Goal: Task Accomplishment & Management: Use online tool/utility

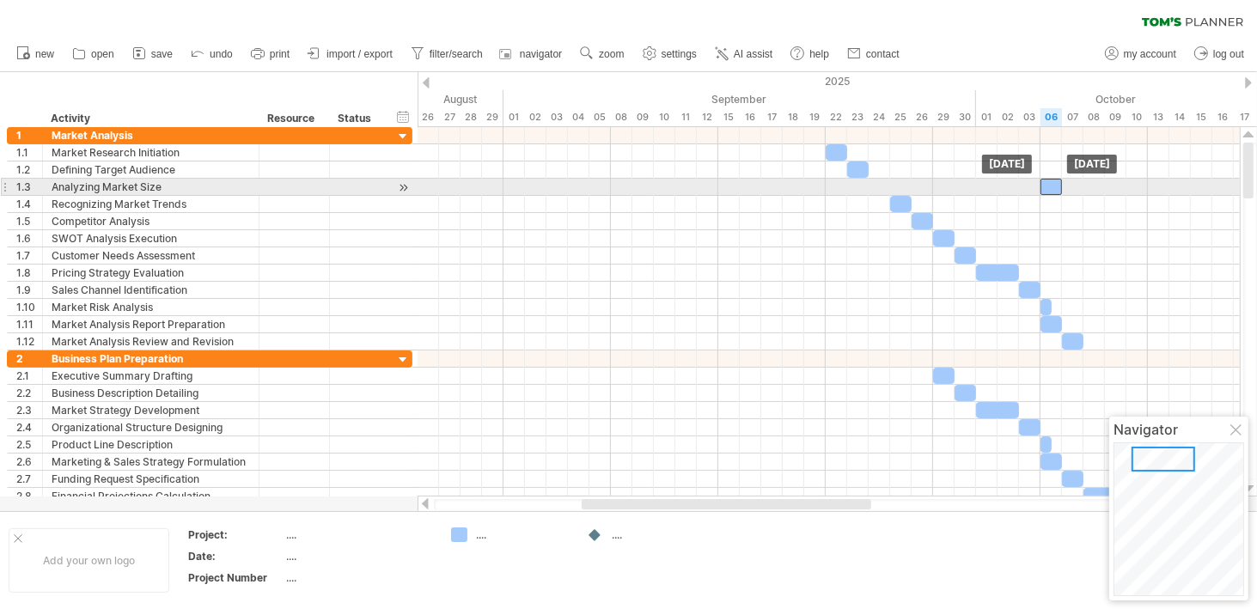
drag, startPoint x: 880, startPoint y: 189, endPoint x: 1050, endPoint y: 186, distance: 170.1
click at [1050, 186] on div at bounding box center [1050, 187] width 21 height 16
drag, startPoint x: 900, startPoint y: 200, endPoint x: 1045, endPoint y: 195, distance: 145.3
click at [1045, 196] on div at bounding box center [1050, 204] width 21 height 16
drag, startPoint x: 1056, startPoint y: 183, endPoint x: 1064, endPoint y: 184, distance: 8.6
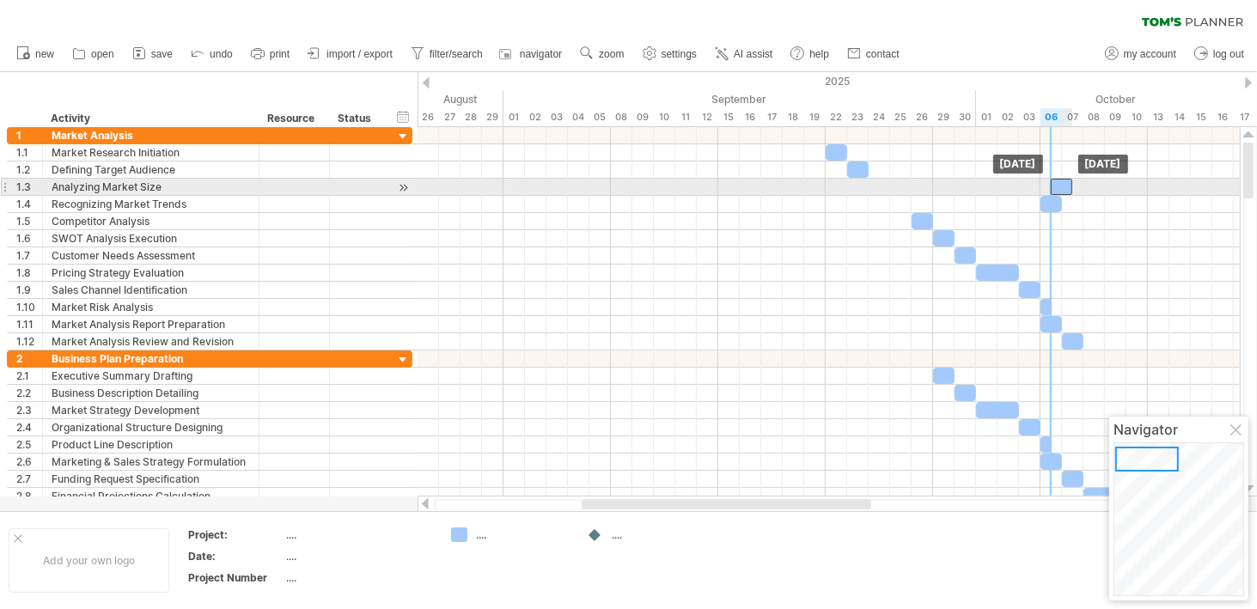
click at [1064, 184] on div at bounding box center [1061, 187] width 21 height 16
drag, startPoint x: 1064, startPoint y: 185, endPoint x: 1055, endPoint y: 186, distance: 8.8
click at [1055, 186] on div at bounding box center [1050, 187] width 21 height 16
click at [1051, 185] on div at bounding box center [1050, 187] width 21 height 16
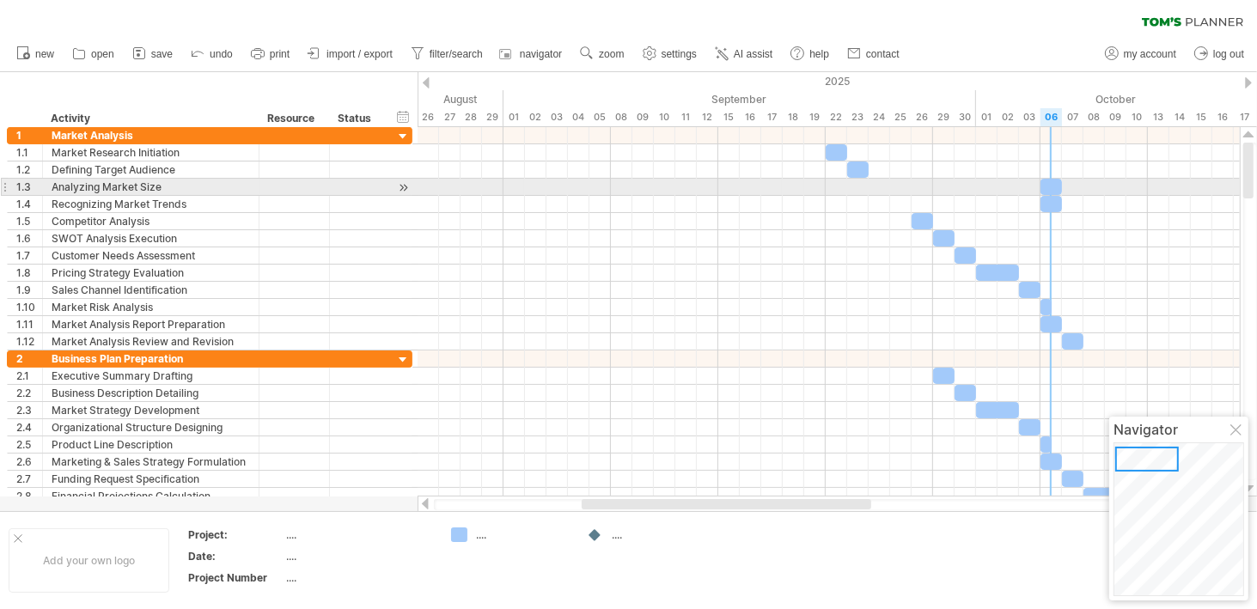
click at [1051, 185] on div at bounding box center [1050, 187] width 21 height 16
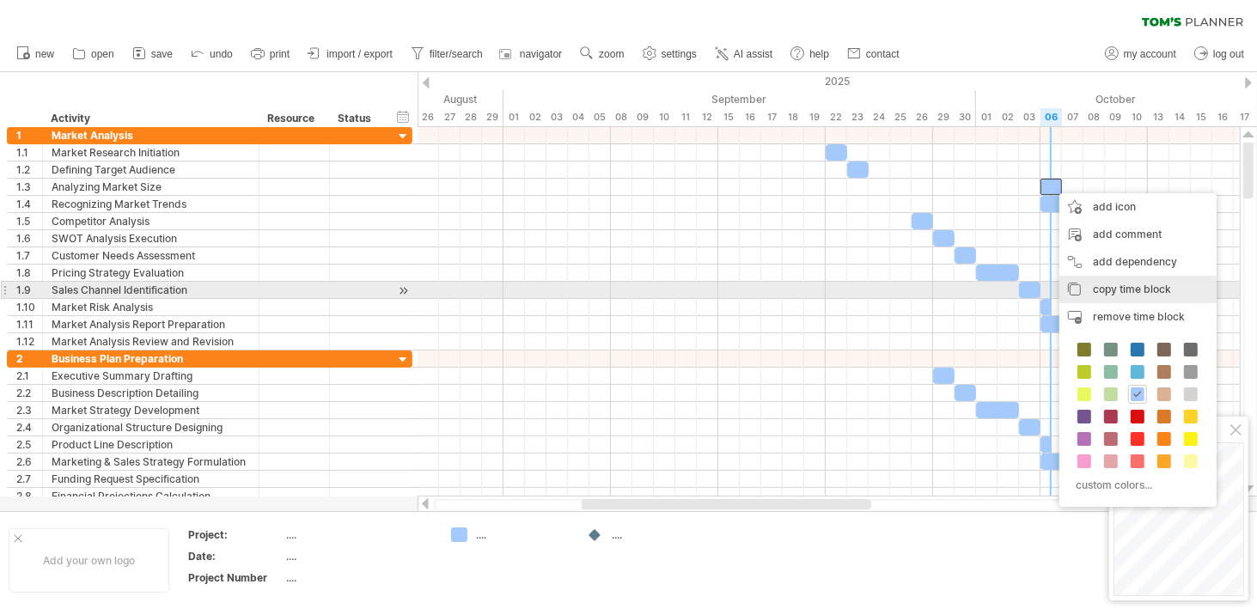
click at [1127, 283] on span "copy time block" at bounding box center [1132, 289] width 78 height 13
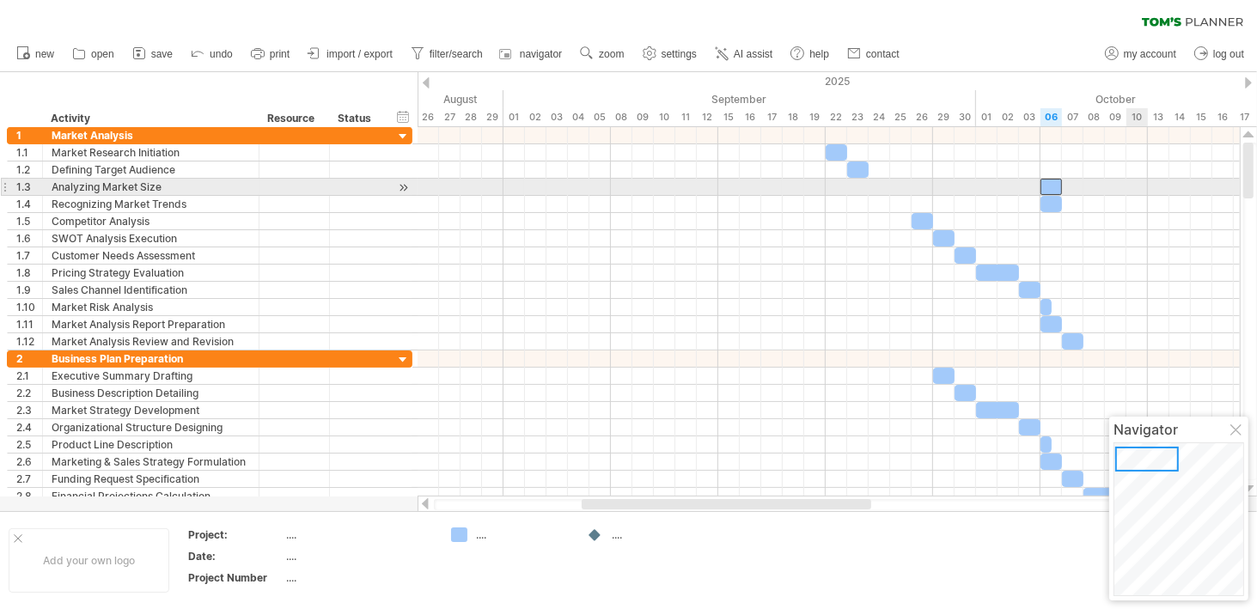
click at [1134, 182] on div at bounding box center [829, 187] width 822 height 17
drag, startPoint x: 1052, startPoint y: 185, endPoint x: 1140, endPoint y: 186, distance: 87.6
click at [1140, 186] on div at bounding box center [1136, 187] width 21 height 16
drag, startPoint x: 1140, startPoint y: 186, endPoint x: 1055, endPoint y: 187, distance: 85.1
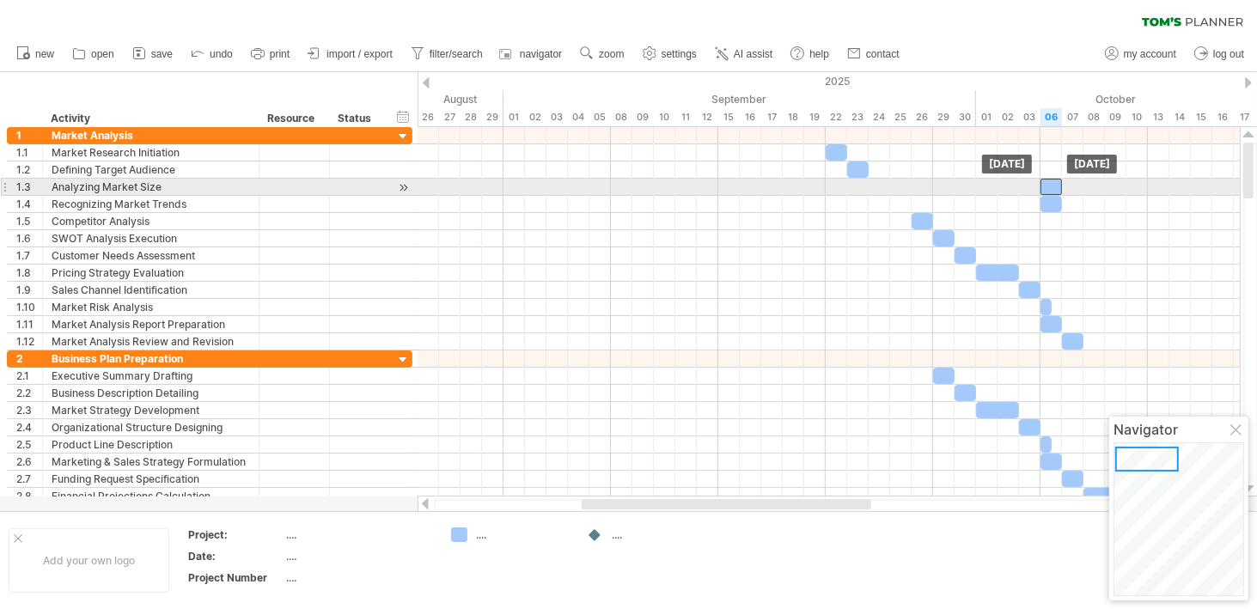
click at [1055, 187] on div at bounding box center [1050, 187] width 21 height 16
click at [1148, 193] on div at bounding box center [1148, 238] width 0 height 223
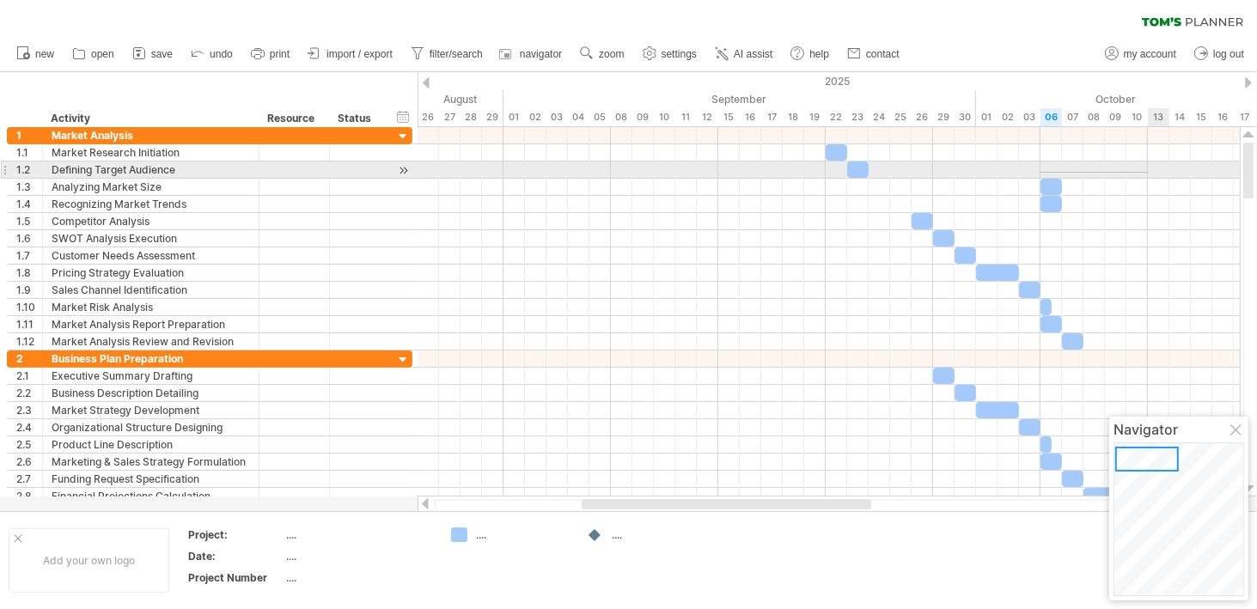
drag, startPoint x: 1040, startPoint y: 172, endPoint x: 1148, endPoint y: 173, distance: 108.3
click at [1148, 173] on div at bounding box center [829, 170] width 822 height 17
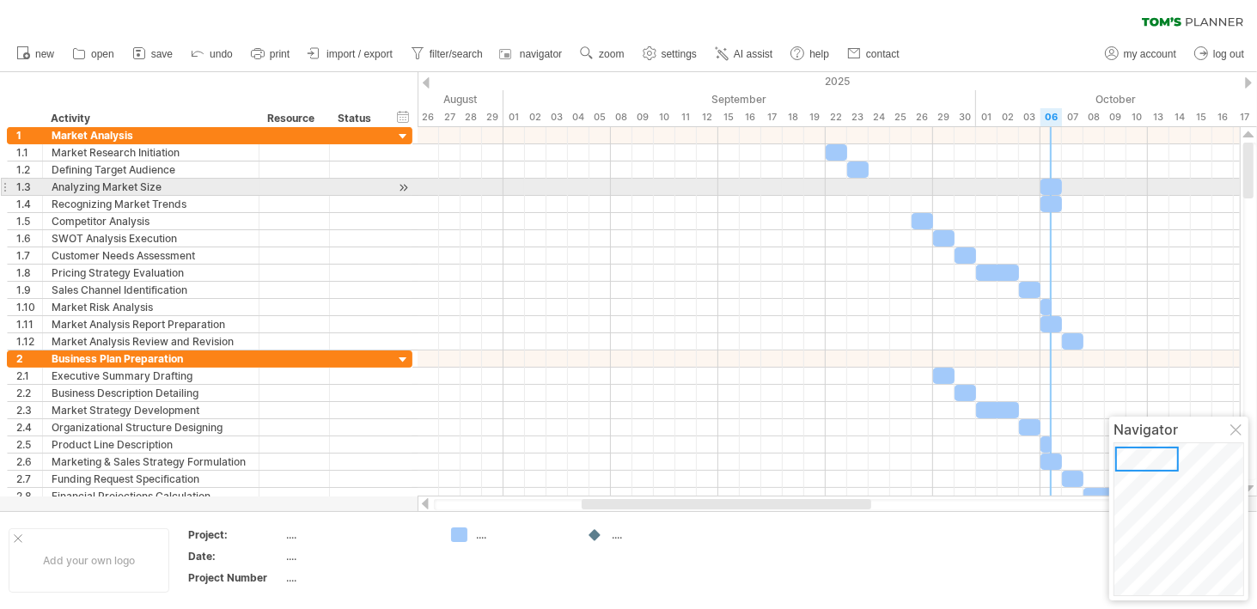
click at [1057, 184] on div at bounding box center [1050, 187] width 21 height 16
click at [1055, 181] on div "*" at bounding box center [1050, 187] width 21 height 16
drag, startPoint x: 1064, startPoint y: 186, endPoint x: 1077, endPoint y: 186, distance: 12.9
click at [1077, 186] on div "[DATE] - 1.5 days [DATE]" at bounding box center [829, 311] width 822 height 369
click at [1090, 186] on div at bounding box center [829, 187] width 822 height 17
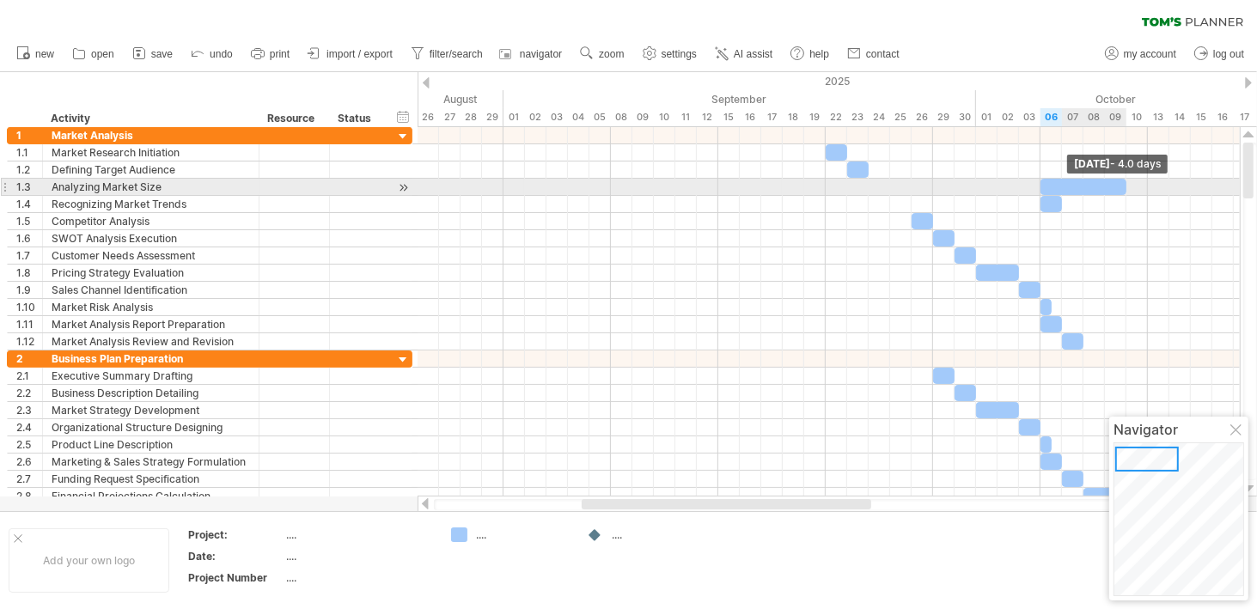
drag, startPoint x: 1072, startPoint y: 189, endPoint x: 1122, endPoint y: 184, distance: 50.1
click at [1123, 184] on span at bounding box center [1126, 187] width 7 height 16
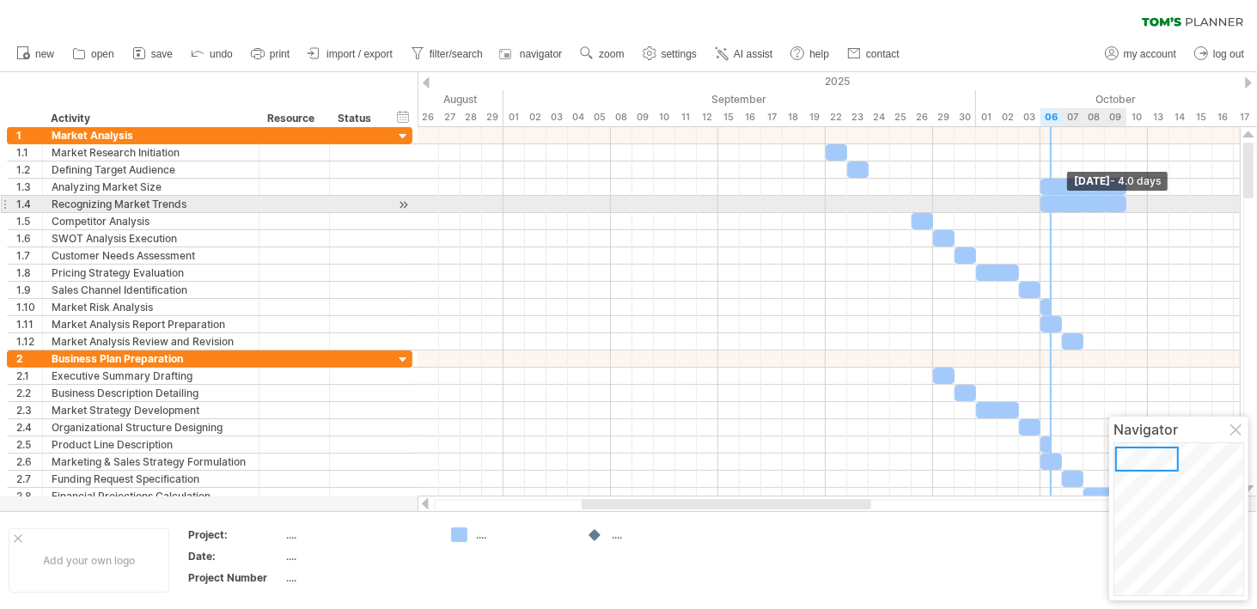
drag, startPoint x: 1058, startPoint y: 203, endPoint x: 1123, endPoint y: 197, distance: 64.7
click at [1123, 197] on span at bounding box center [1126, 204] width 7 height 16
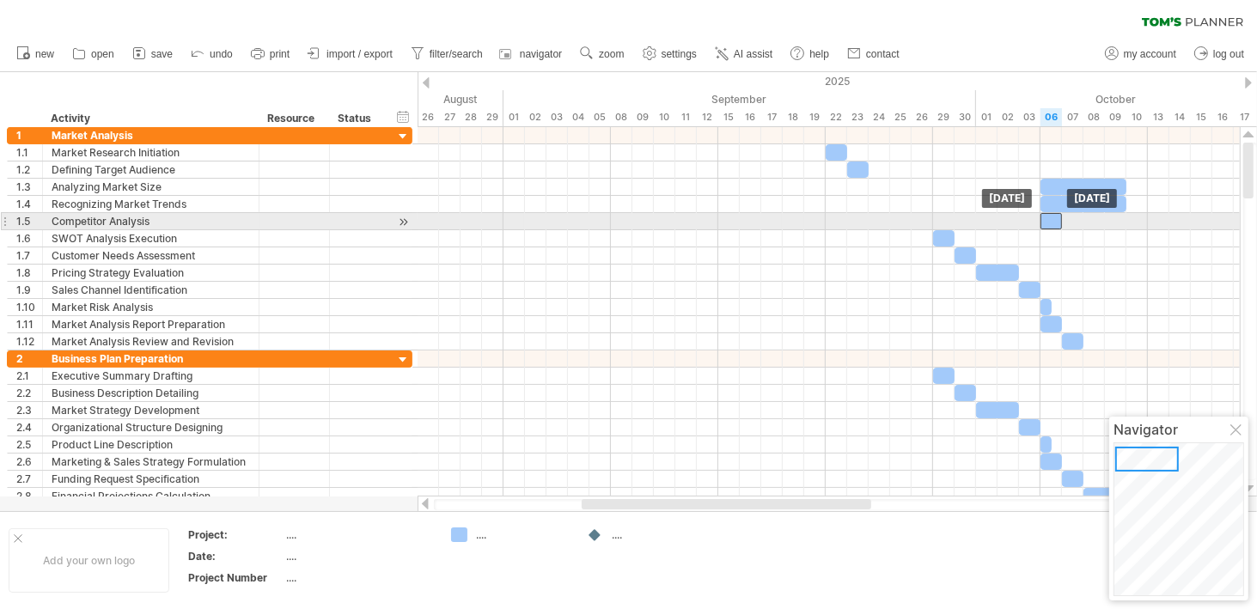
drag, startPoint x: 927, startPoint y: 223, endPoint x: 1054, endPoint y: 215, distance: 127.4
click at [1054, 215] on div at bounding box center [1050, 221] width 21 height 16
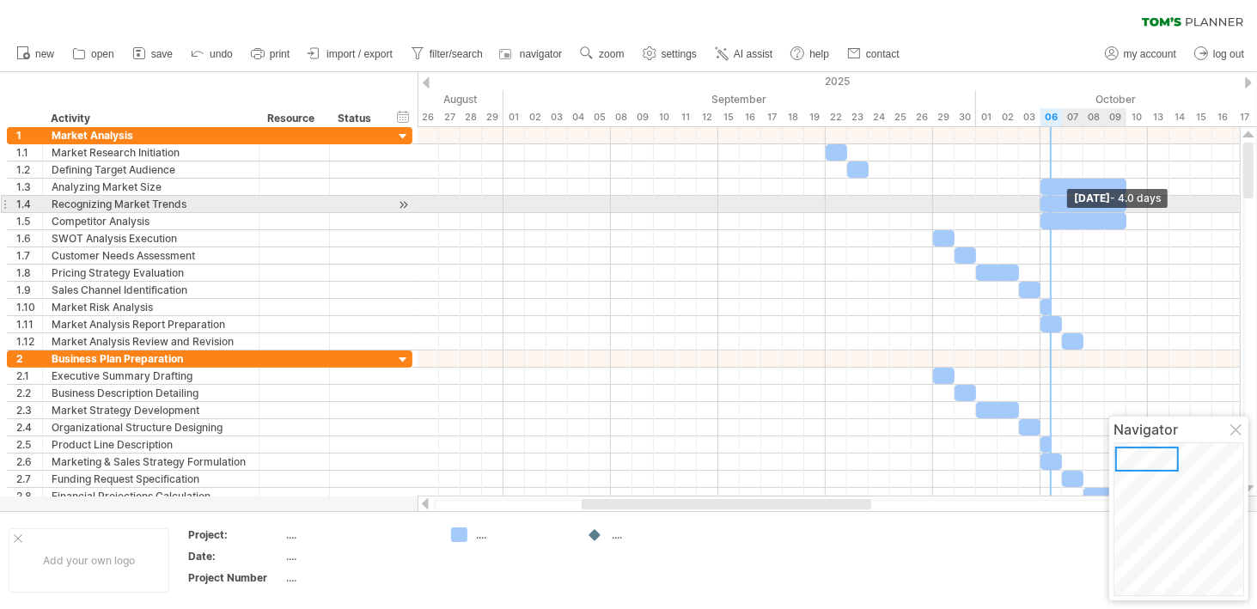
drag, startPoint x: 1060, startPoint y: 215, endPoint x: 1120, endPoint y: 211, distance: 60.2
click at [1120, 213] on div at bounding box center [1083, 221] width 86 height 16
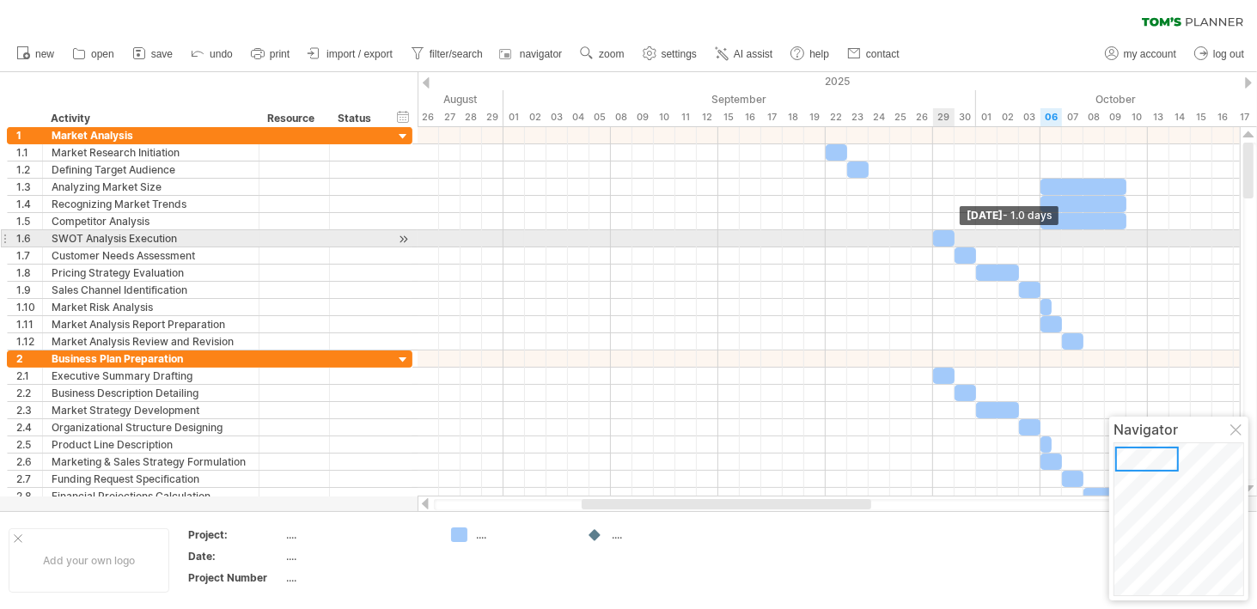
click at [953, 237] on span at bounding box center [954, 238] width 7 height 16
drag, startPoint x: 937, startPoint y: 239, endPoint x: 1049, endPoint y: 241, distance: 111.7
click at [1049, 241] on div at bounding box center [1050, 238] width 21 height 16
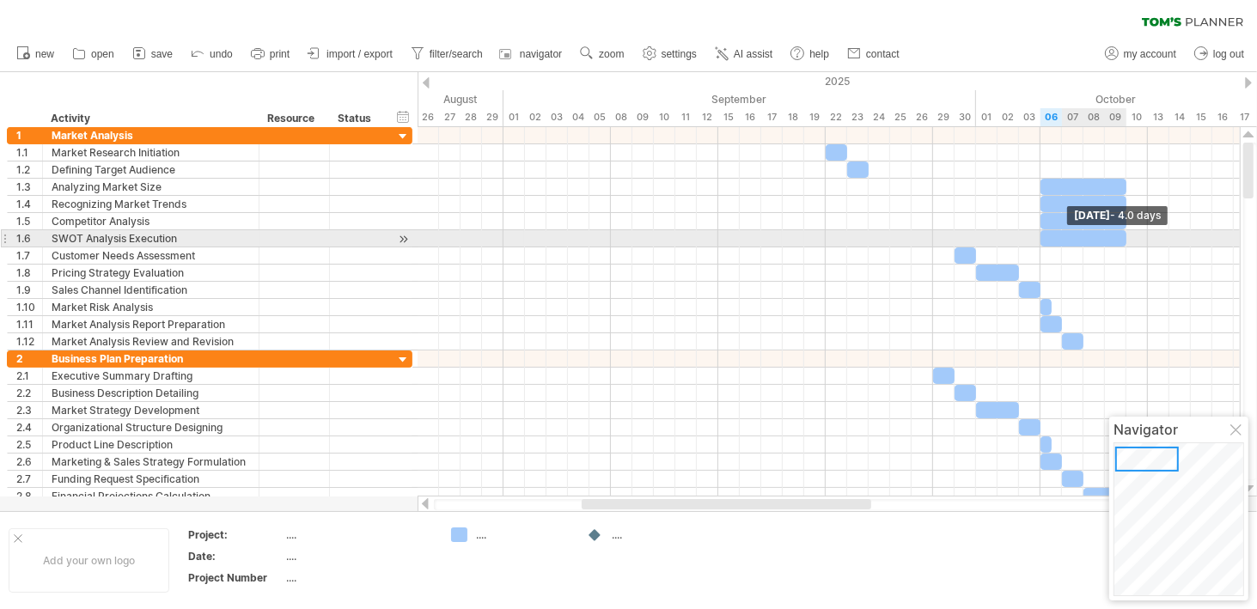
drag, startPoint x: 1062, startPoint y: 238, endPoint x: 1124, endPoint y: 237, distance: 61.9
click at [1124, 237] on span at bounding box center [1126, 238] width 7 height 16
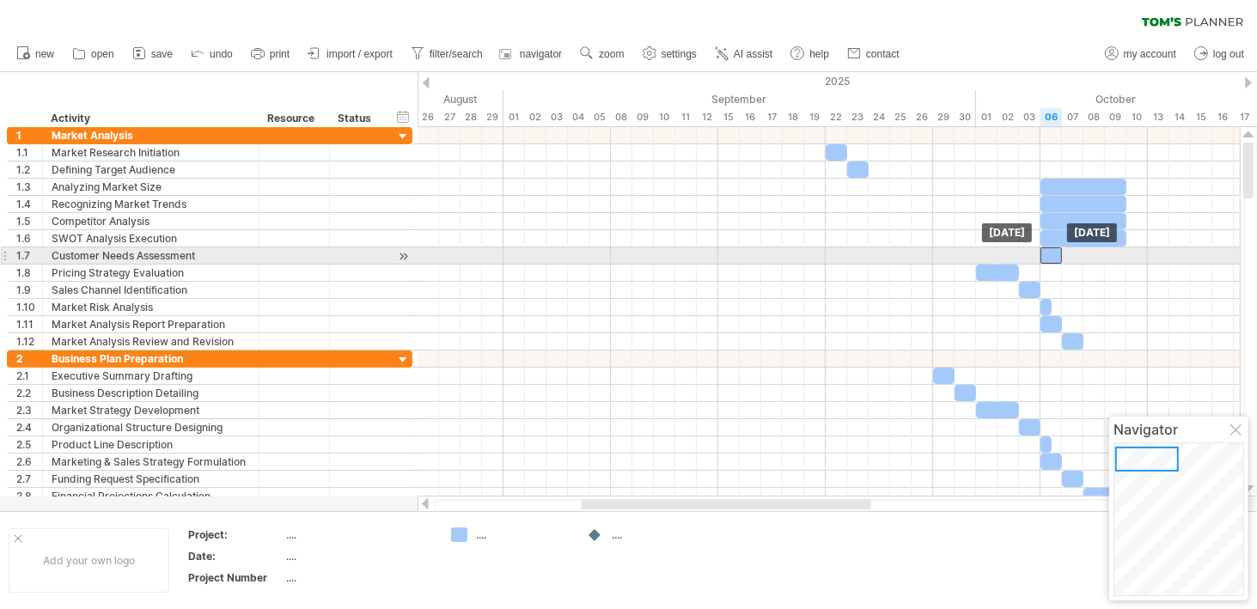
drag, startPoint x: 963, startPoint y: 251, endPoint x: 1051, endPoint y: 251, distance: 87.6
click at [1051, 251] on div at bounding box center [1050, 255] width 21 height 16
drag, startPoint x: 1058, startPoint y: 251, endPoint x: 1125, endPoint y: 249, distance: 67.0
click at [1125, 249] on span at bounding box center [1126, 255] width 7 height 16
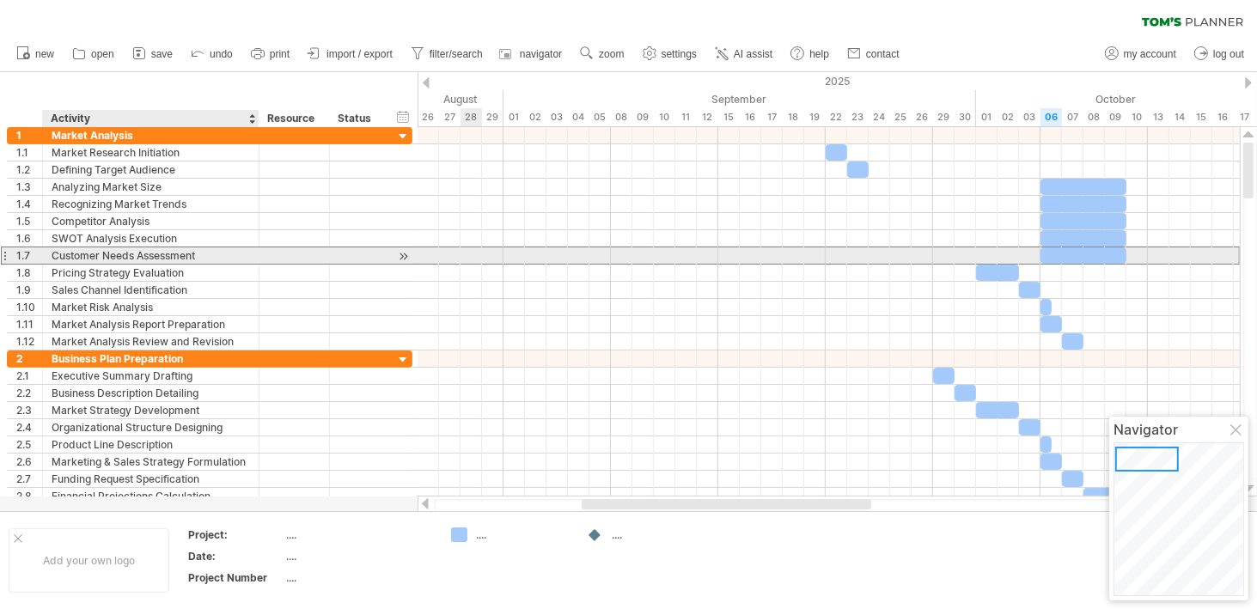
click at [191, 253] on div "Customer Needs Assessment" at bounding box center [151, 255] width 198 height 16
type input "**********"
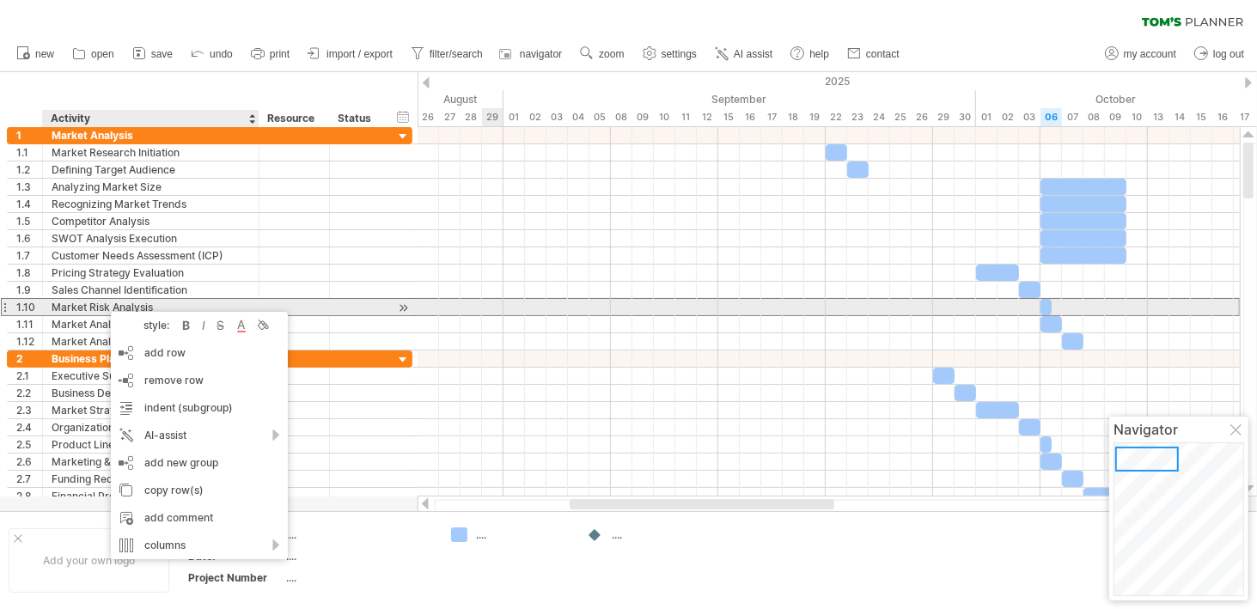
click at [3, 302] on div at bounding box center [4, 307] width 7 height 18
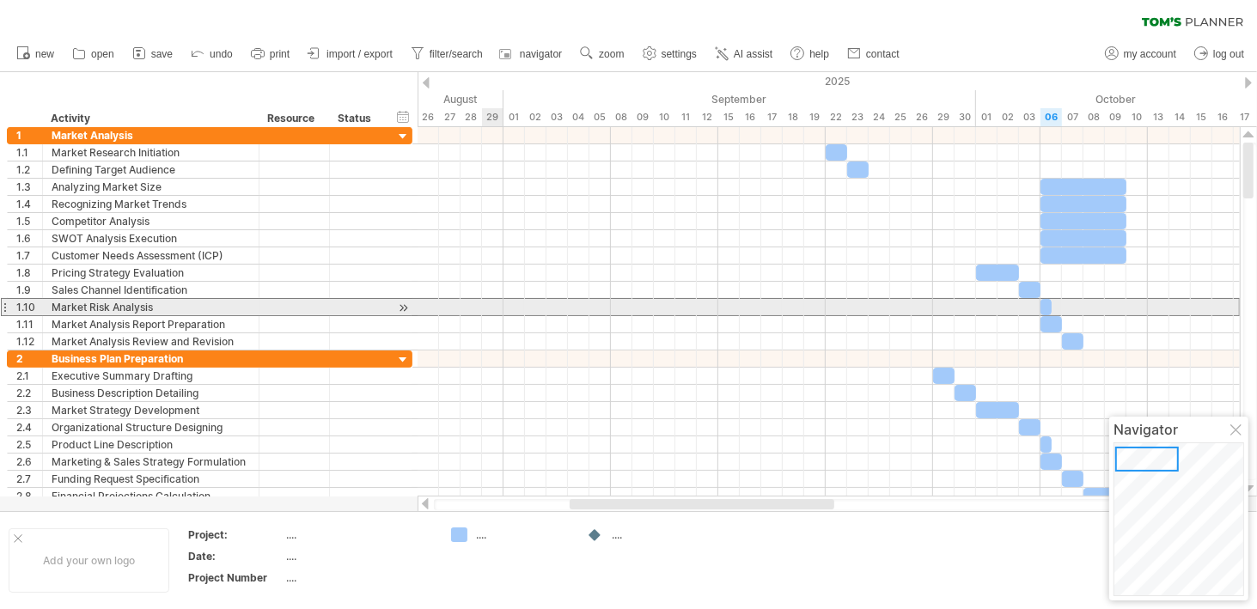
click at [3, 302] on div at bounding box center [4, 307] width 7 height 18
click at [1, 307] on div at bounding box center [4, 307] width 7 height 18
click at [3, 307] on div at bounding box center [4, 307] width 7 height 18
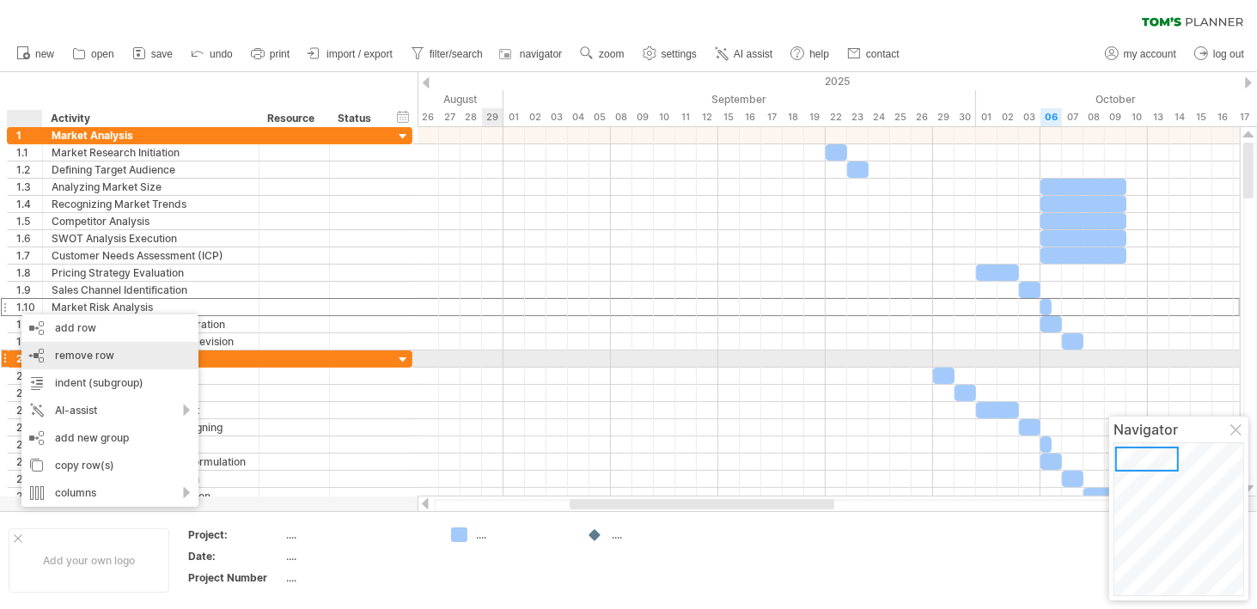
click at [60, 356] on span "remove row" at bounding box center [84, 355] width 59 height 13
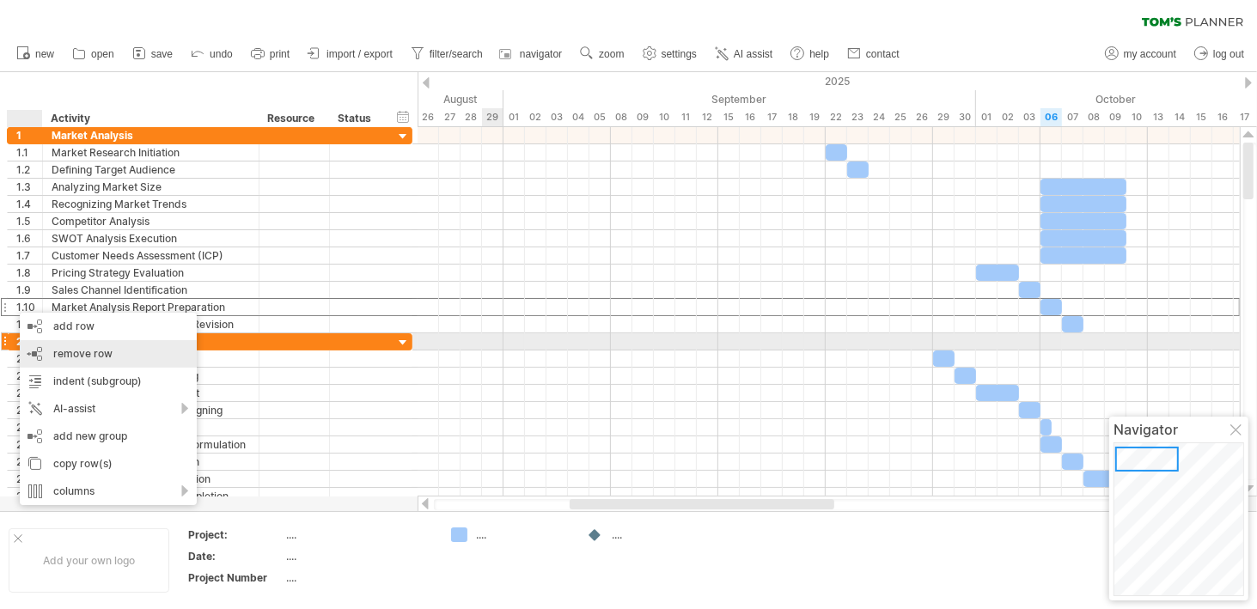
click at [41, 344] on div "remove row remove selected rows" at bounding box center [108, 353] width 177 height 27
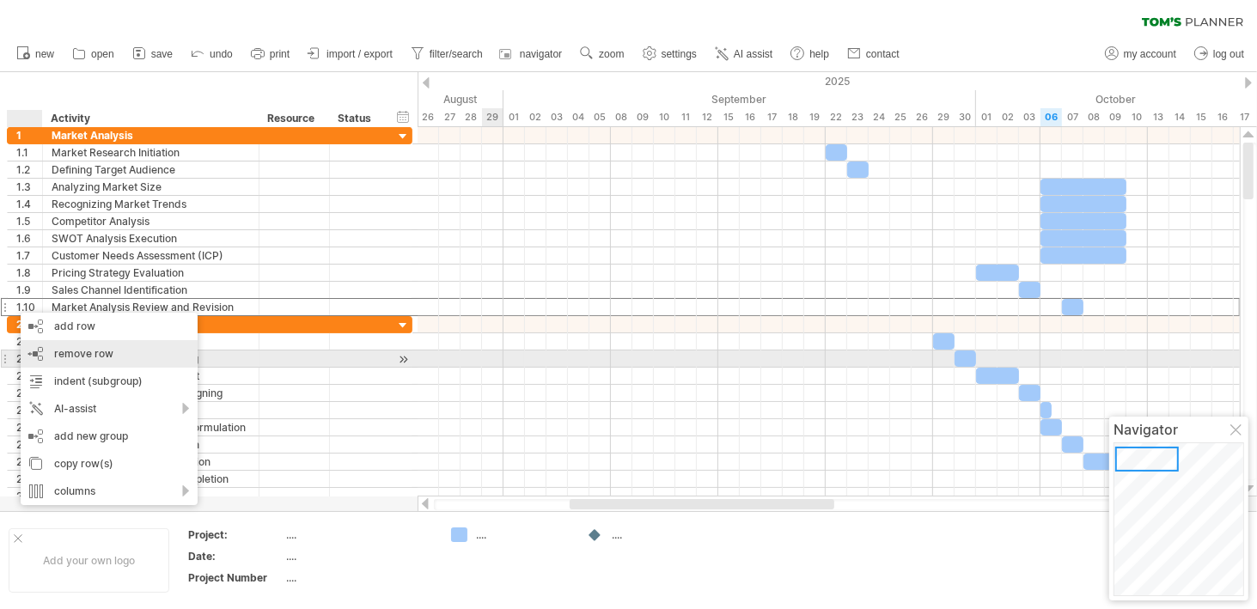
click at [38, 359] on div "remove row remove selected rows" at bounding box center [109, 353] width 177 height 27
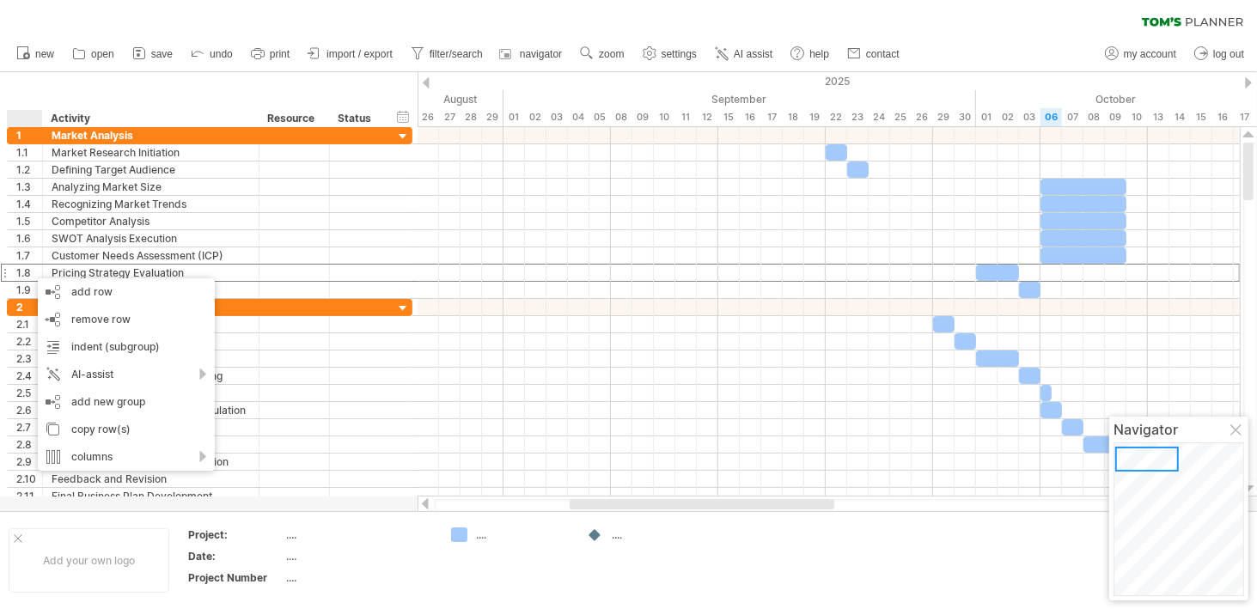
click at [354, 9] on div "clear filter reapply filter" at bounding box center [628, 18] width 1257 height 36
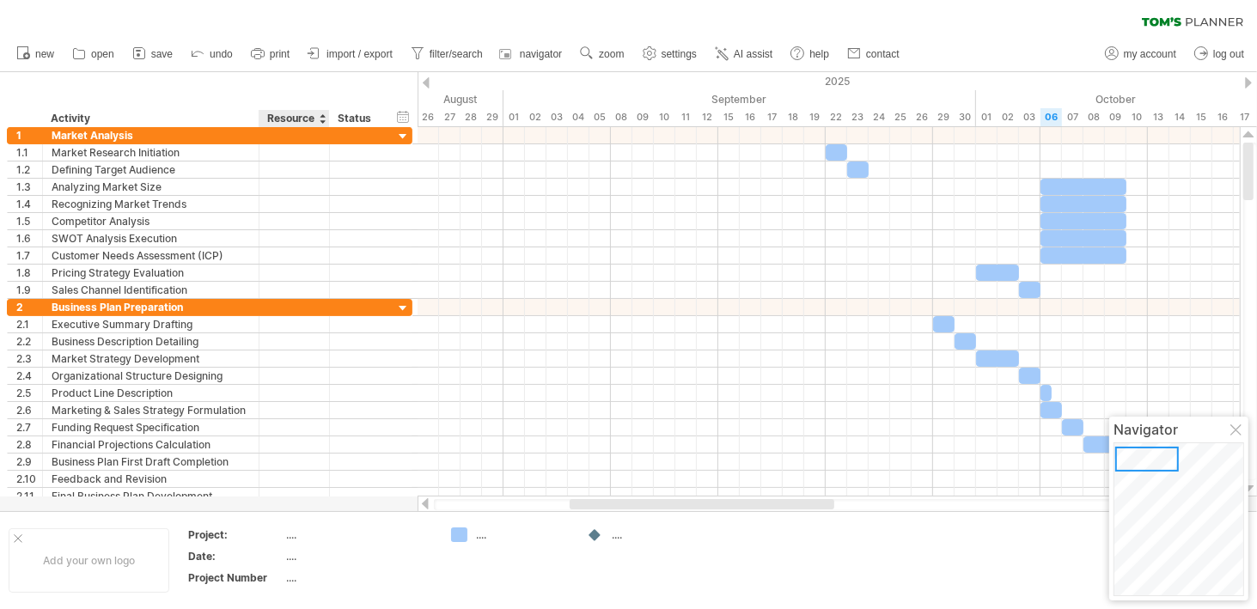
click at [293, 534] on div "...." at bounding box center [358, 535] width 144 height 15
type input "**********"
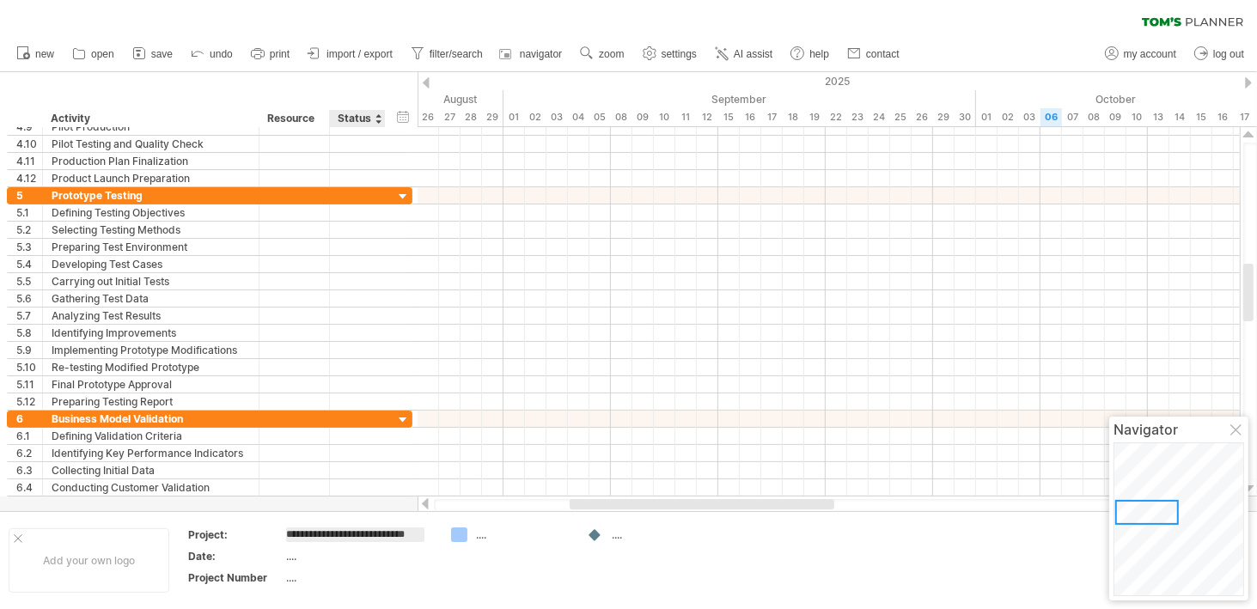
click at [369, 535] on input "**********" at bounding box center [355, 535] width 138 height 15
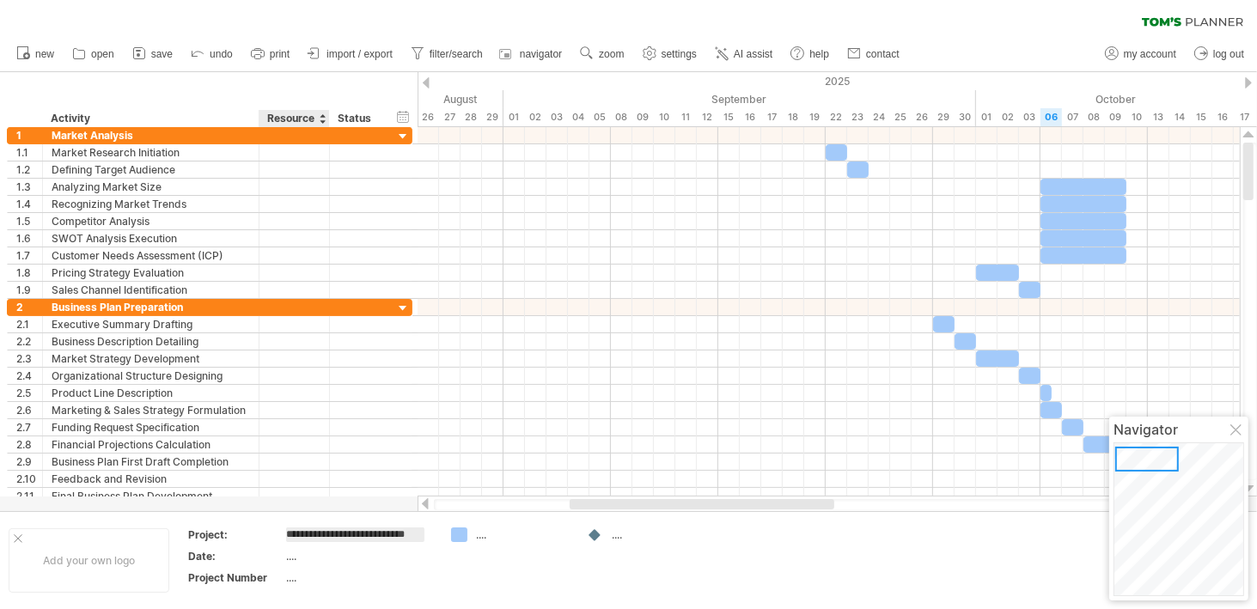
click at [286, 559] on div "...." at bounding box center [358, 556] width 144 height 15
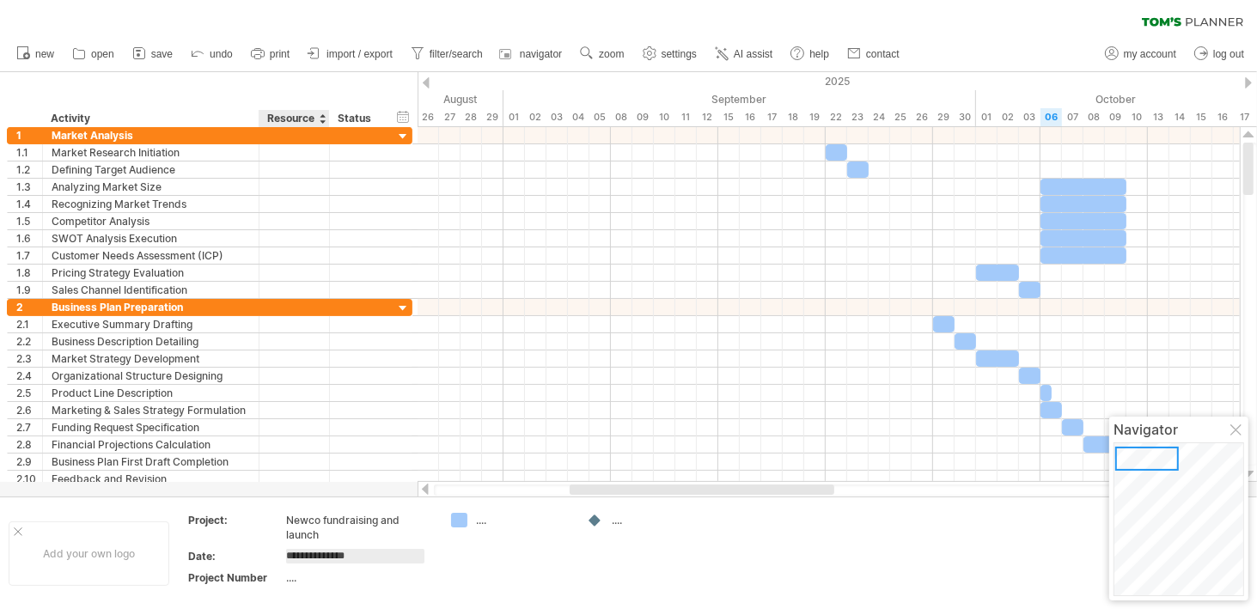
type input "**********"
click at [294, 577] on div "...." at bounding box center [358, 577] width 144 height 15
type input "***"
click at [478, 522] on div "...." at bounding box center [523, 520] width 94 height 15
click at [461, 522] on div "Trying to reach [DOMAIN_NAME] Connected again... 0% clear filter new 1" at bounding box center [628, 304] width 1257 height 609
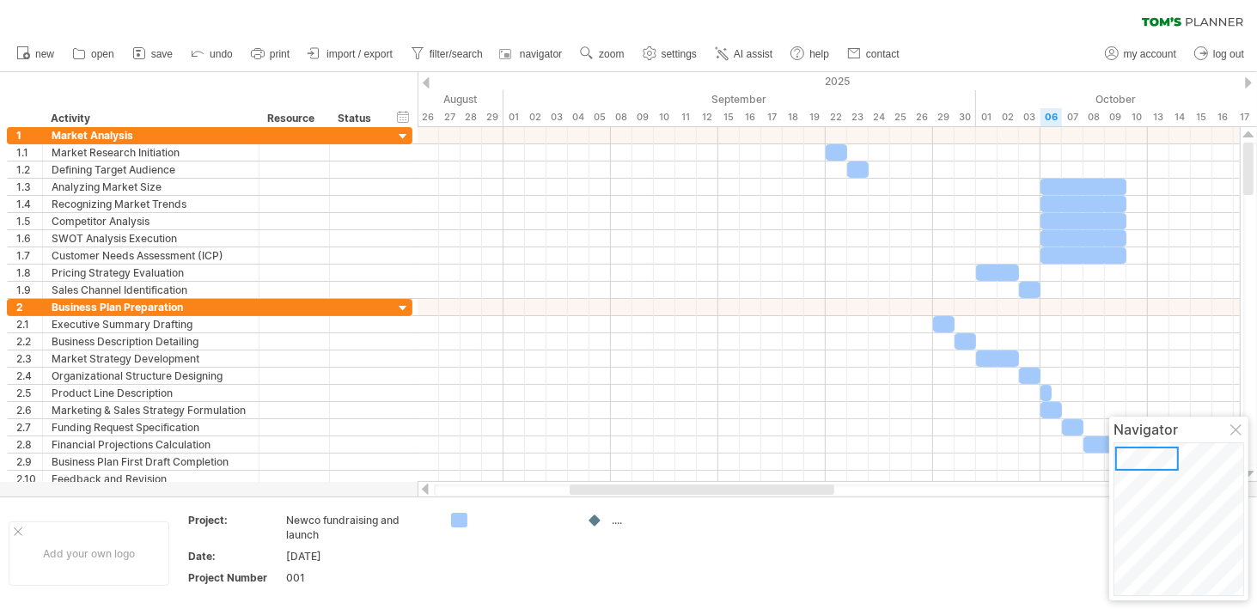
click at [483, 521] on div at bounding box center [523, 520] width 94 height 15
